Goal: Transaction & Acquisition: Purchase product/service

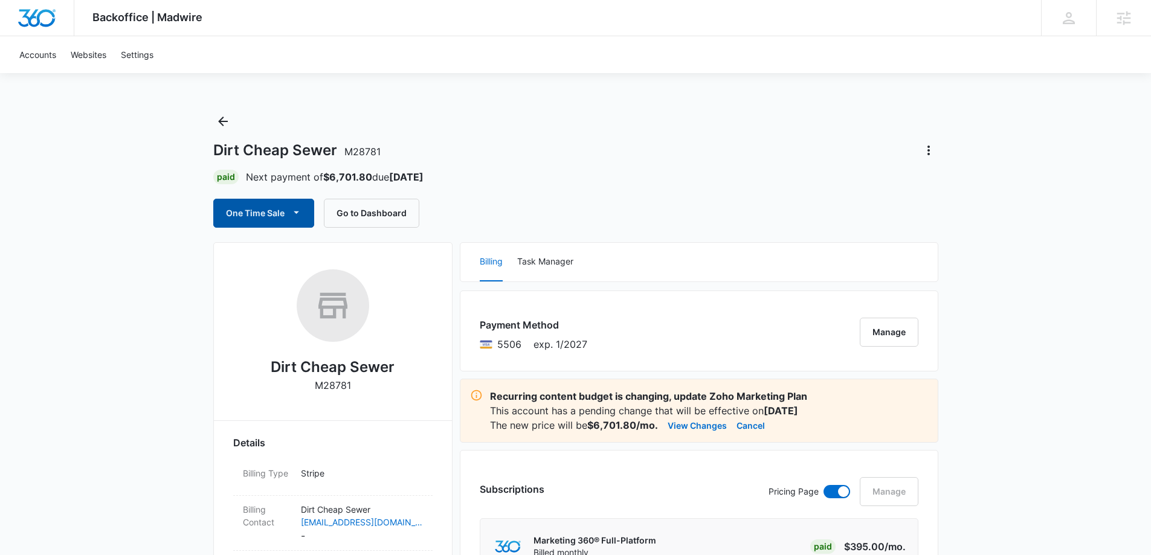
click at [277, 225] on button "One Time Sale" at bounding box center [263, 213] width 101 height 29
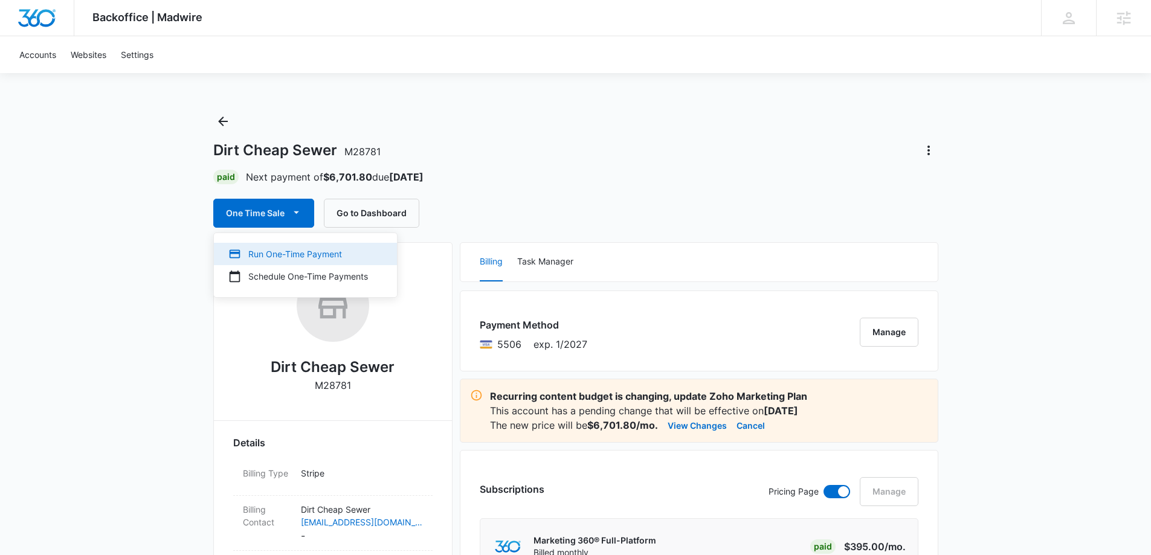
click at [275, 251] on div "Run One-Time Payment" at bounding box center [298, 254] width 140 height 13
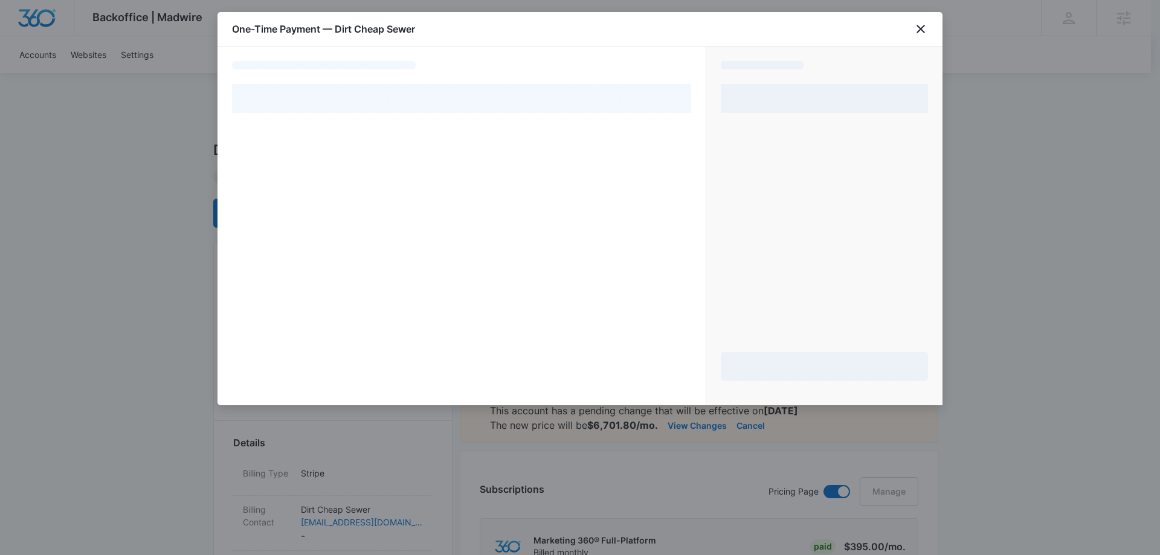
select select "pm_1R1tMpA4n8RTgNjUkuJf3KLZ"
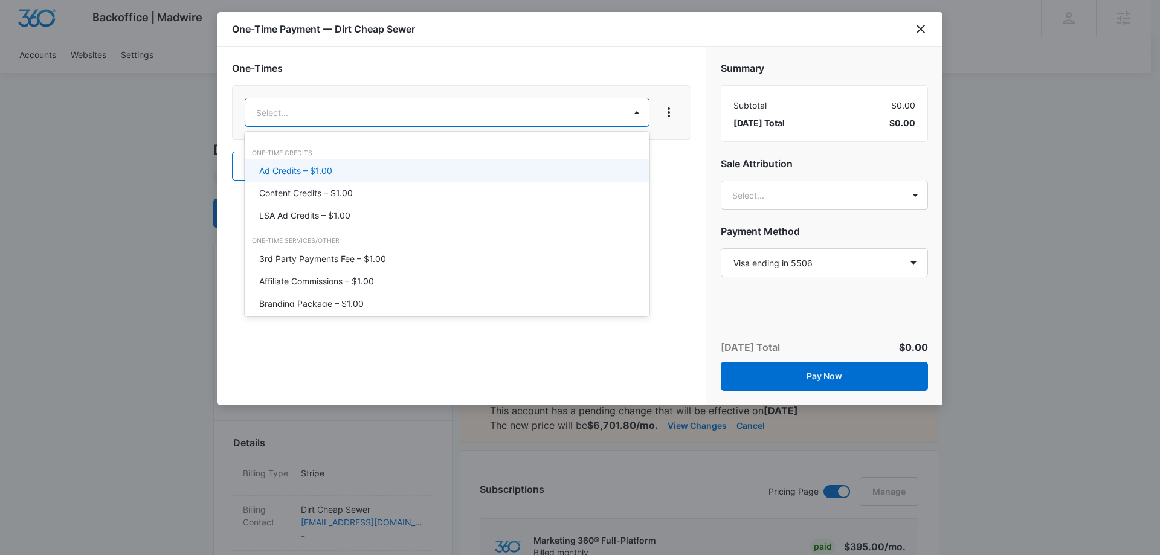
click at [345, 168] on div "Ad Credits – $1.00" at bounding box center [445, 170] width 373 height 13
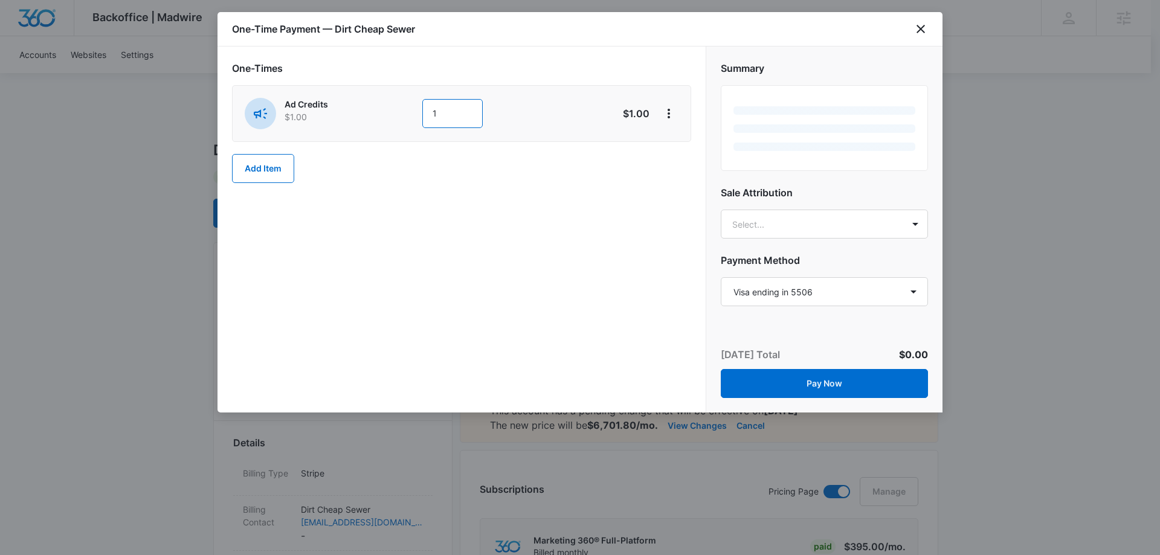
click at [451, 115] on input "1" at bounding box center [452, 113] width 60 height 29
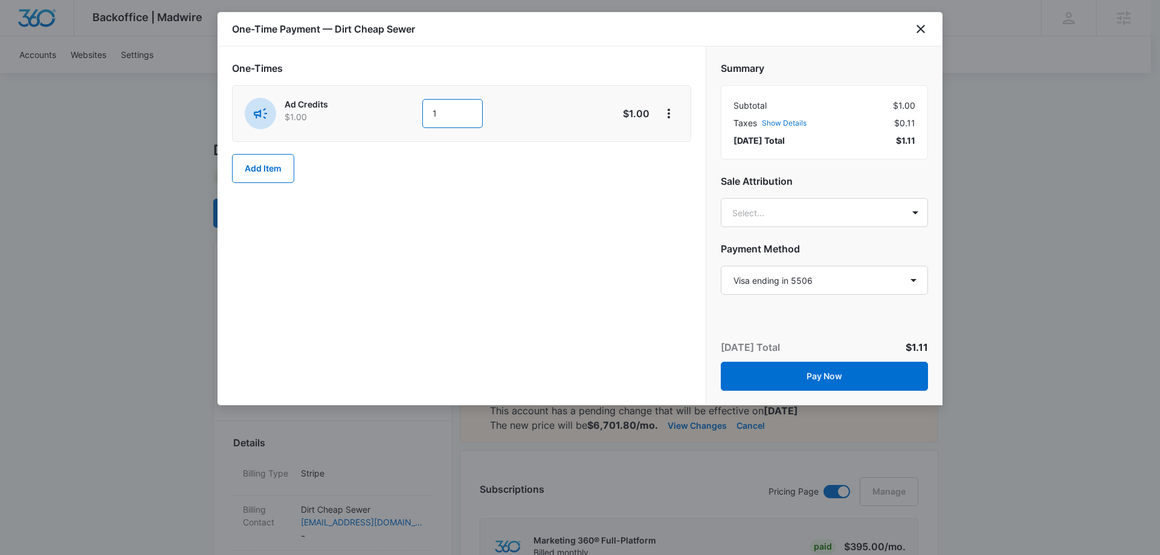
click at [451, 115] on input "1" at bounding box center [452, 113] width 60 height 29
type input "2625"
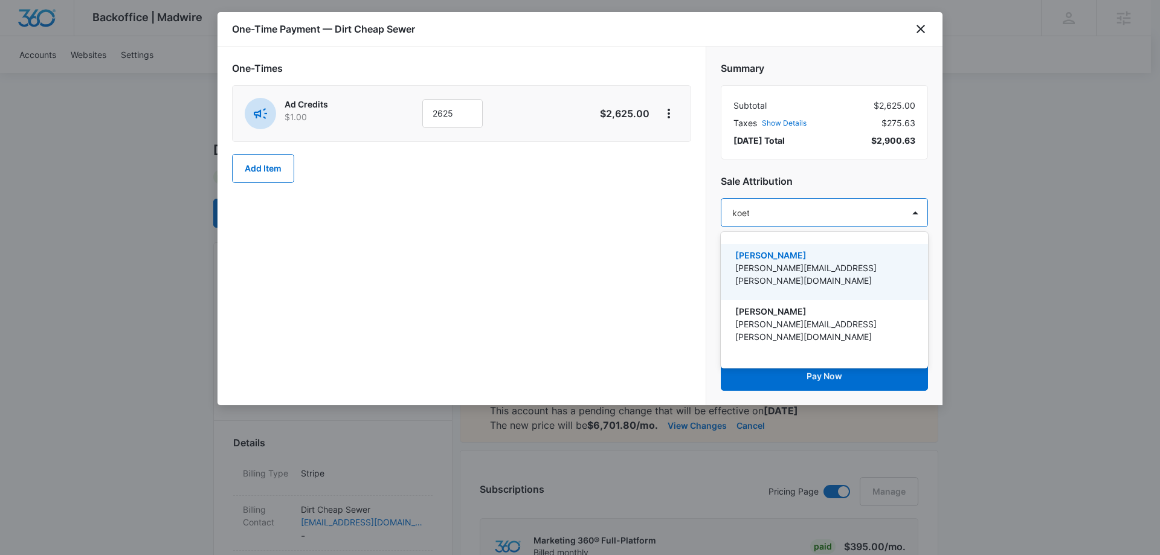
type input "[PERSON_NAME]"
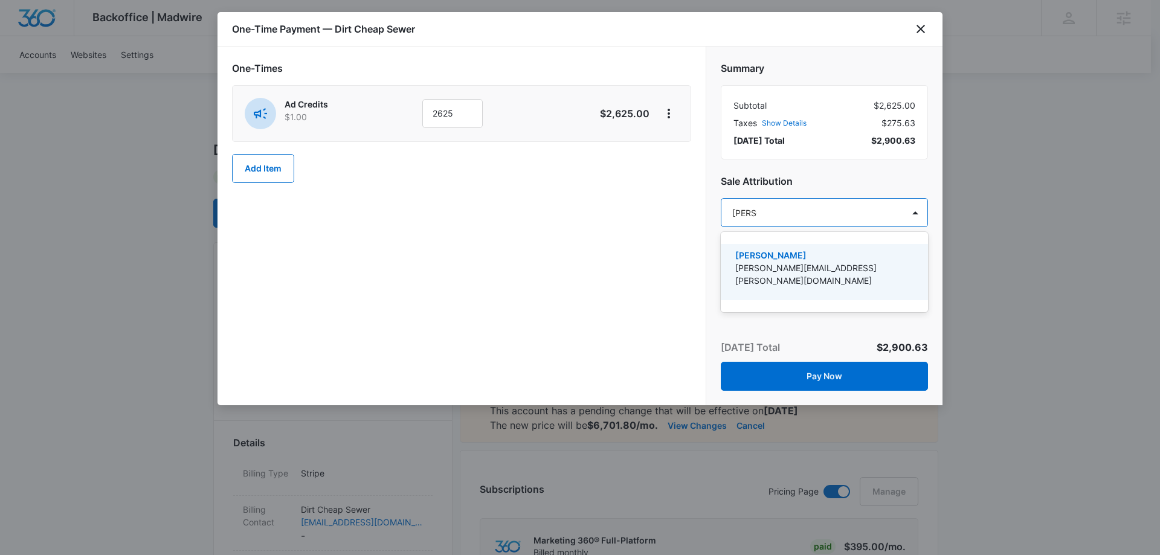
click at [808, 264] on p "[PERSON_NAME][EMAIL_ADDRESS][PERSON_NAME][DOMAIN_NAME]" at bounding box center [823, 274] width 176 height 25
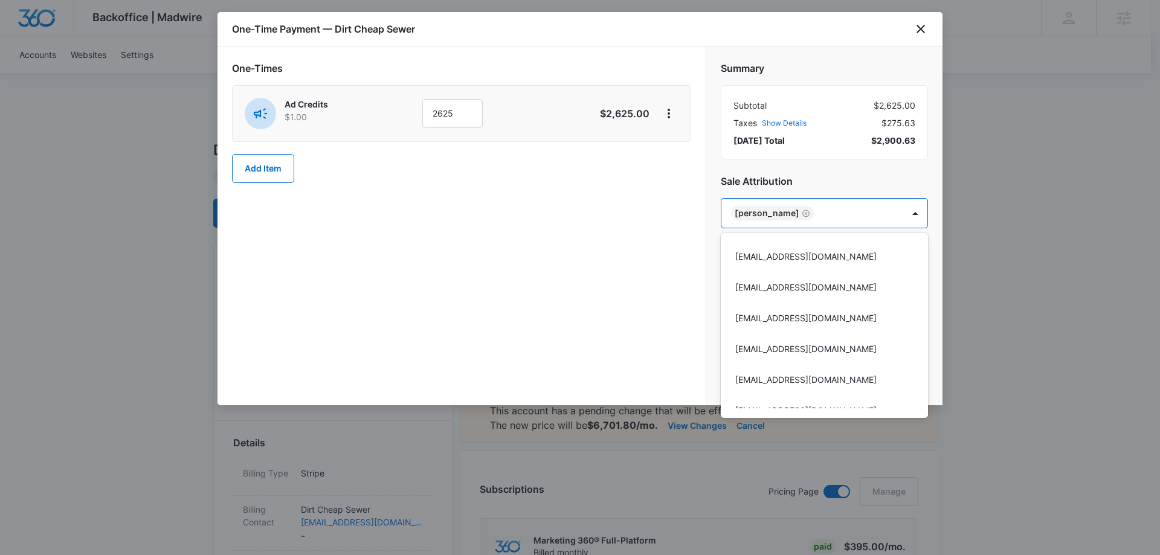
click at [848, 173] on div at bounding box center [580, 277] width 1160 height 555
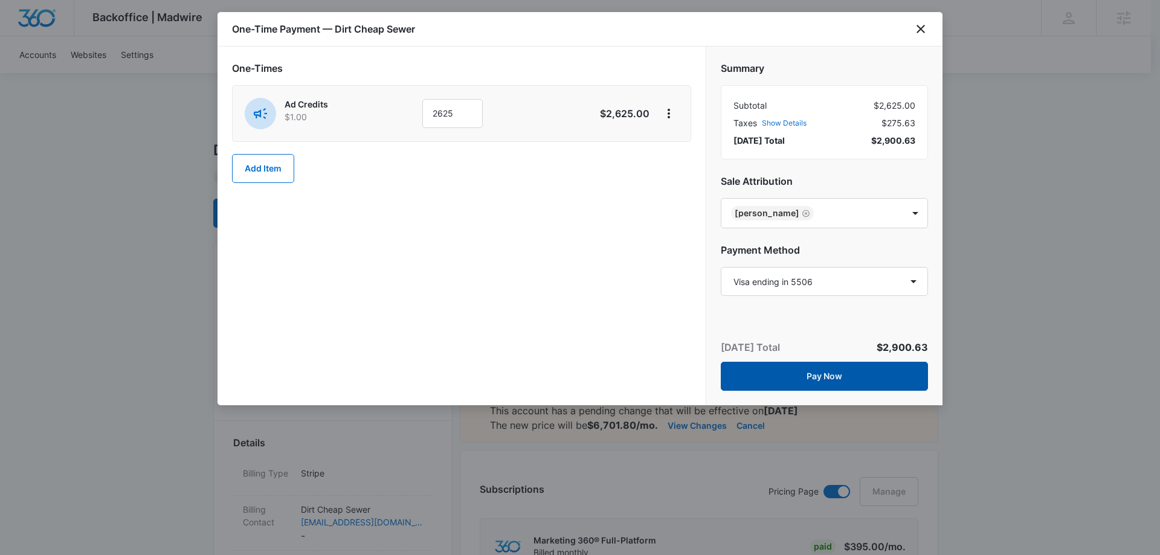
click at [830, 375] on button "Pay Now" at bounding box center [824, 376] width 207 height 29
